Goal: Task Accomplishment & Management: Manage account settings

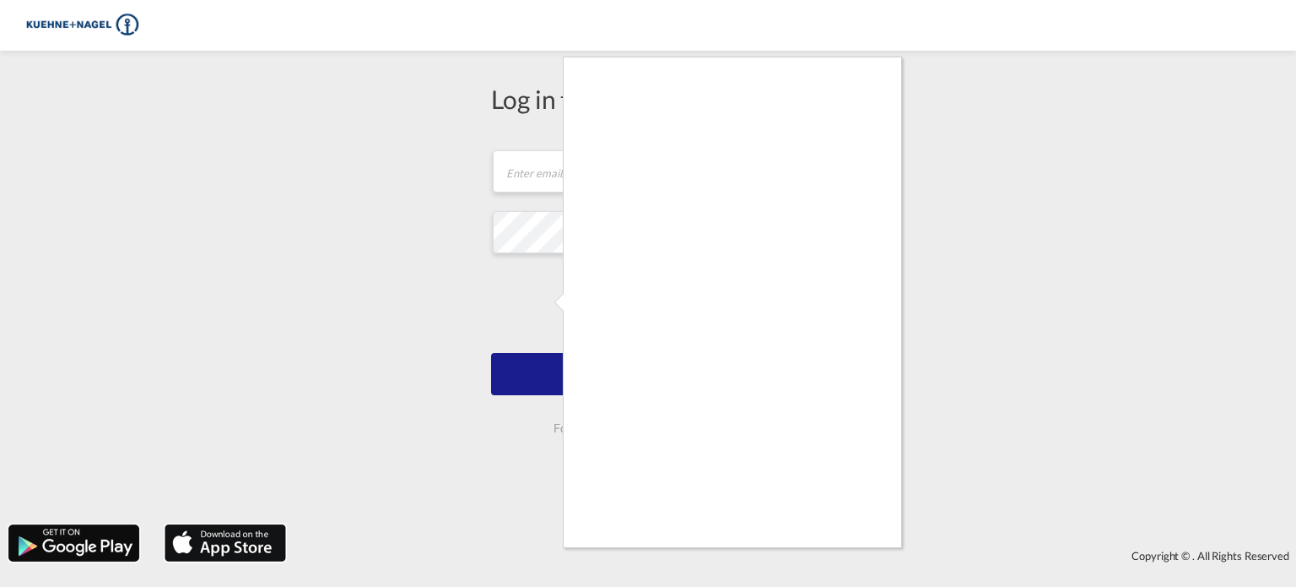
click at [1165, 424] on div at bounding box center [648, 293] width 1296 height 587
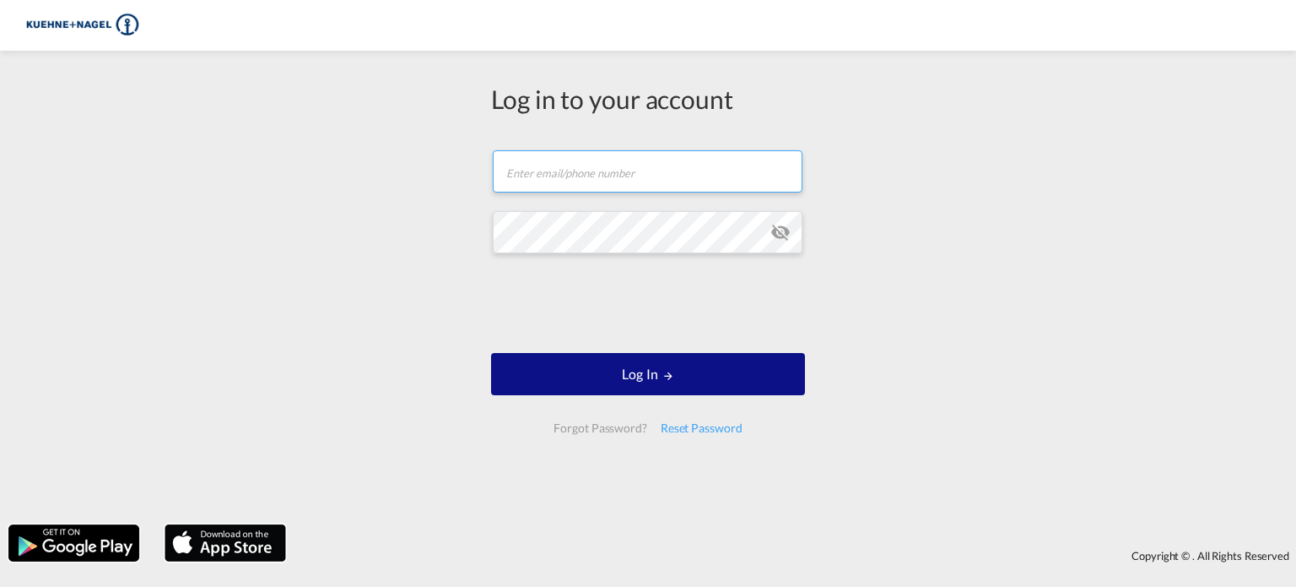
click at [711, 172] on input "text" at bounding box center [648, 171] width 310 height 42
type input "[EMAIL_ADDRESS][PERSON_NAME][PERSON_NAME][DOMAIN_NAME]"
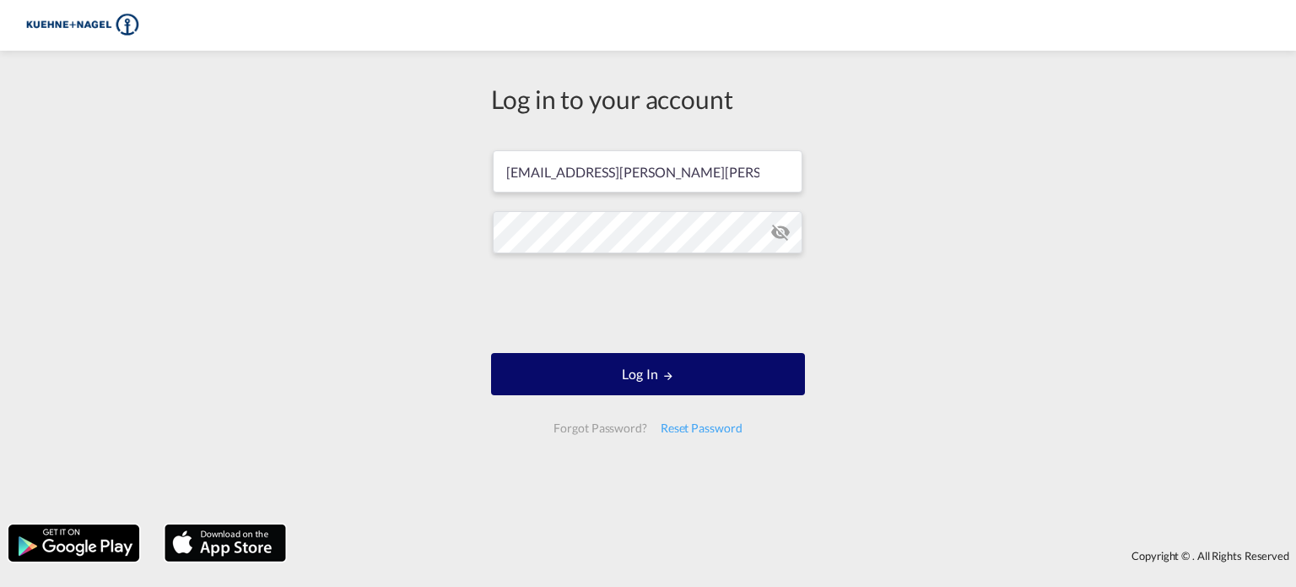
click at [712, 375] on button "Log In" at bounding box center [648, 374] width 314 height 42
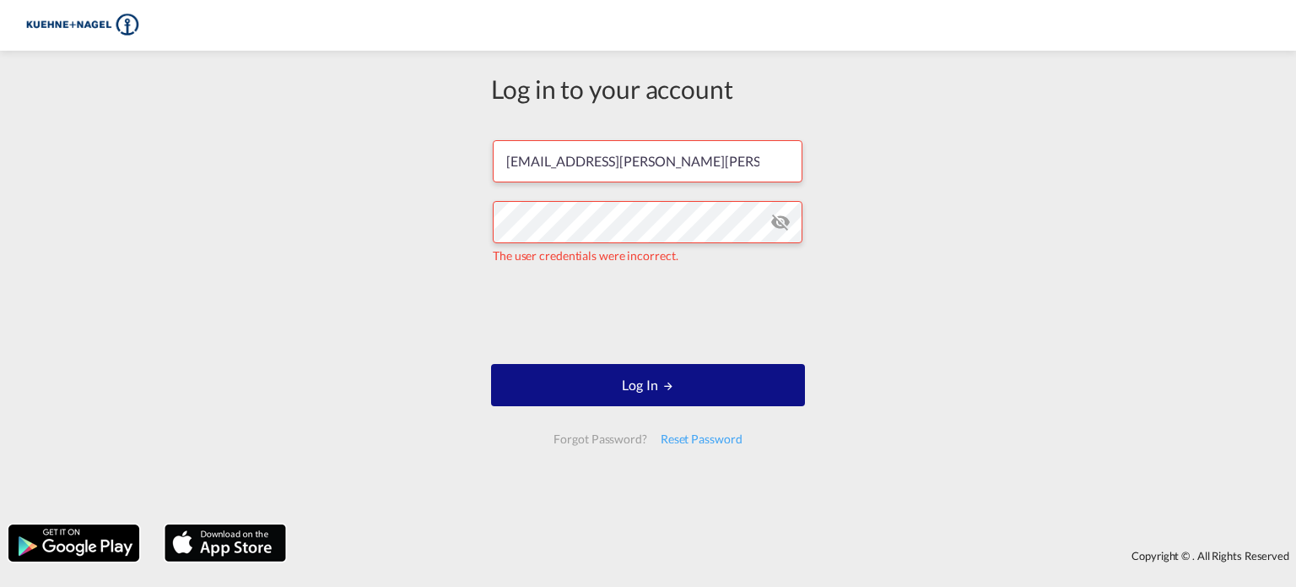
click at [785, 222] on md-icon "icon-eye-off" at bounding box center [781, 222] width 20 height 20
click at [780, 219] on md-icon "icon-eye-off" at bounding box center [781, 222] width 20 height 20
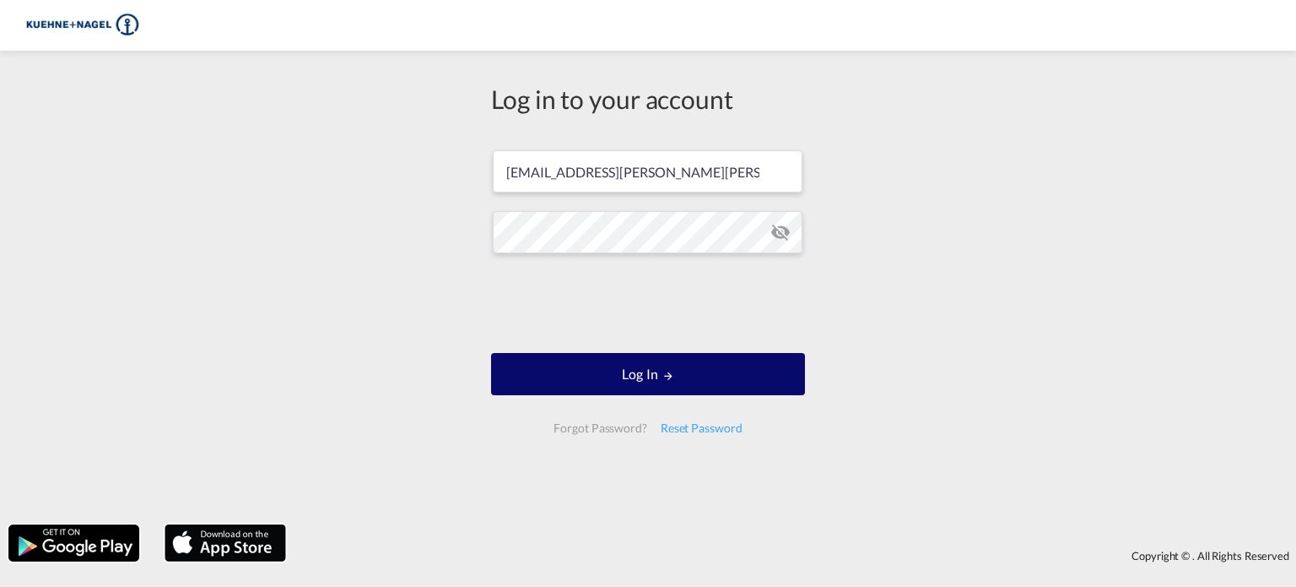
click at [612, 380] on button "Log In" at bounding box center [648, 374] width 314 height 42
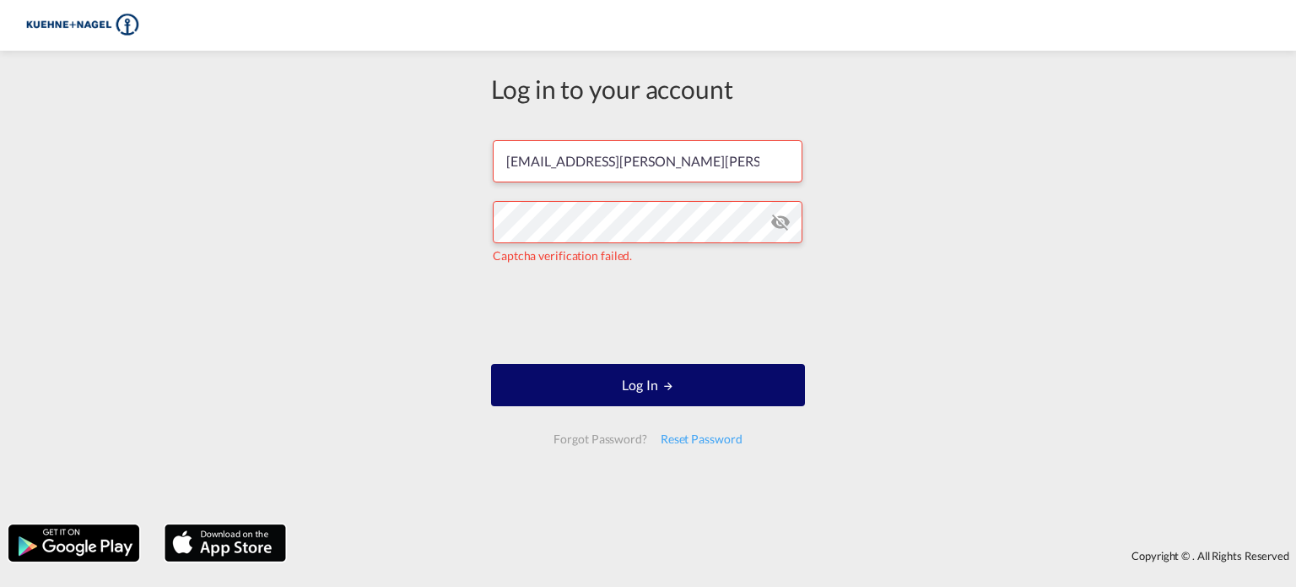
click at [733, 394] on button "Log In" at bounding box center [648, 385] width 314 height 42
